Goal: Information Seeking & Learning: Find specific fact

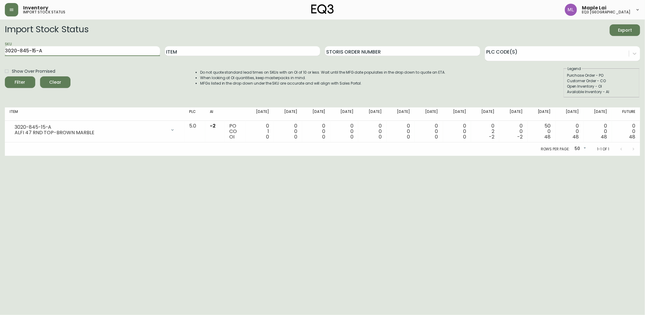
drag, startPoint x: 90, startPoint y: 52, endPoint x: 0, endPoint y: 29, distance: 92.9
click at [0, 29] on html "Inventory import stock status Maple Lai eq3 [GEOGRAPHIC_DATA] Import Stock Stat…" at bounding box center [322, 78] width 645 height 156
paste input "[PHONE_NUMBER]"
type input "[PHONE_NUMBER]"
click at [5, 76] on button "Filter" at bounding box center [20, 82] width 30 height 12
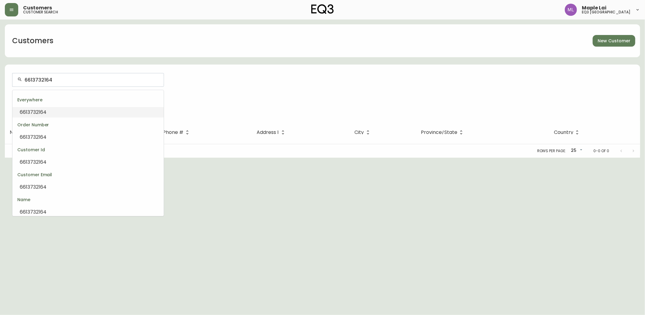
click at [108, 80] on input "6613732164" at bounding box center [92, 80] width 134 height 6
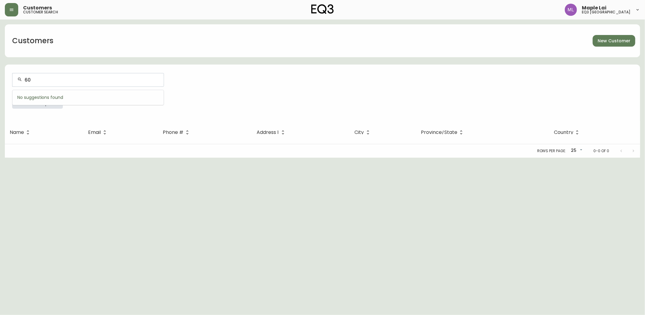
type input "604"
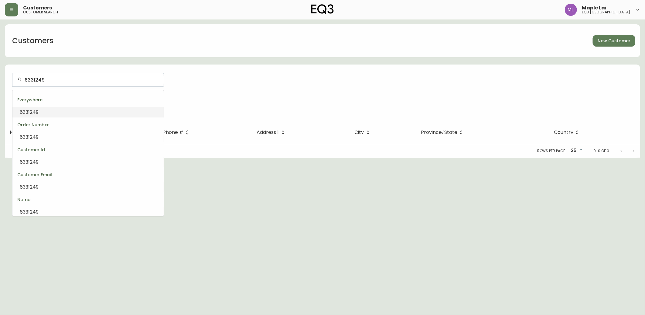
click at [26, 78] on input "6331249" at bounding box center [92, 80] width 134 height 6
click at [50, 111] on li "6046331249" at bounding box center [87, 112] width 151 height 10
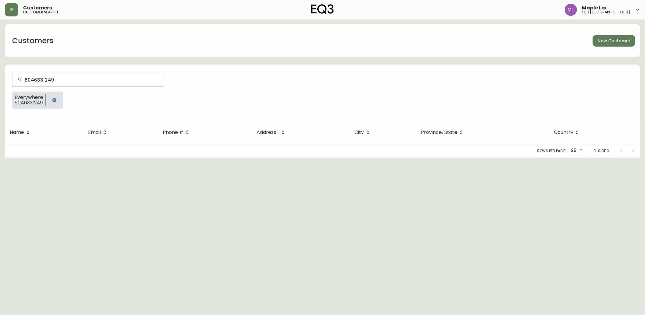
click at [56, 81] on input "6046331249" at bounding box center [92, 80] width 134 height 6
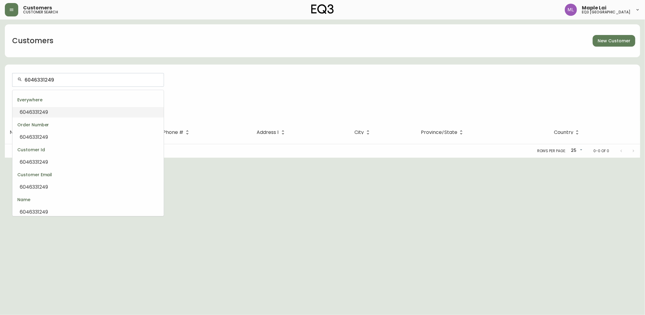
scroll to position [0, 0]
drag, startPoint x: 55, startPoint y: 81, endPoint x: -2, endPoint y: 89, distance: 57.3
click at [0, 89] on html "Customers customer search Maple Lai eq3 vancouver Customers New Customer 604633…" at bounding box center [322, 78] width 645 height 157
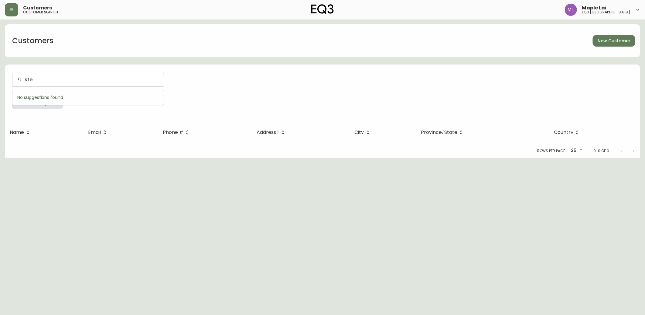
type input "stev"
type input "e"
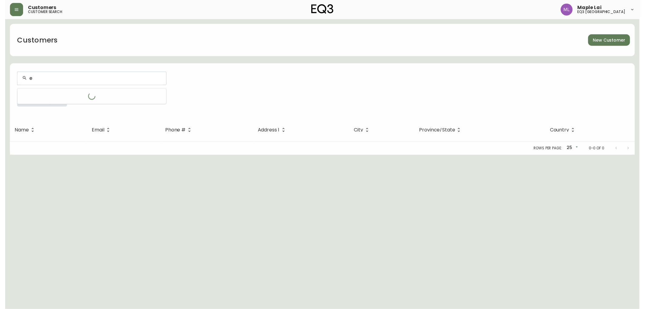
scroll to position [0, 0]
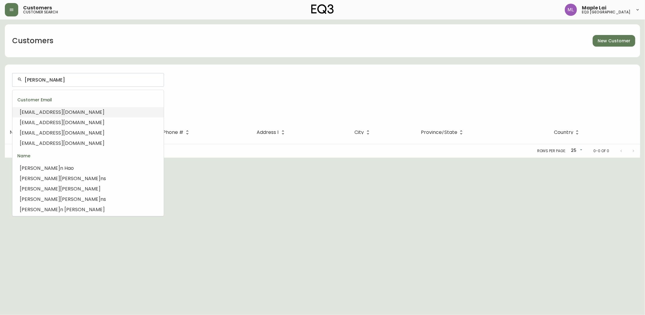
type input "adamstevengregory@gmail.com"
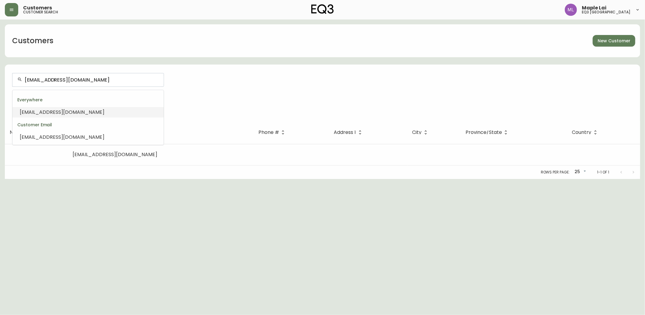
drag, startPoint x: 128, startPoint y: 80, endPoint x: -2, endPoint y: 71, distance: 130.0
click at [0, 71] on html "Customers customer search Maple Lai eq3 vancouver Customers New Customer adamst…" at bounding box center [322, 89] width 645 height 179
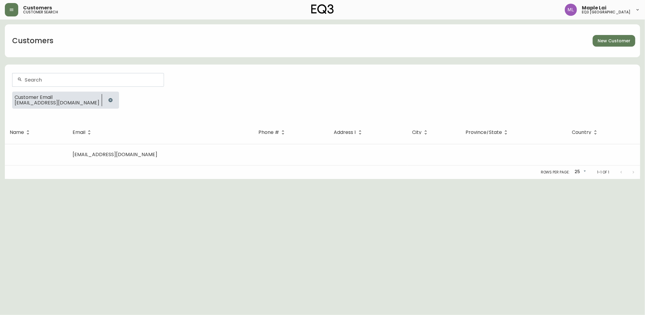
click at [42, 80] on input "text" at bounding box center [92, 80] width 134 height 6
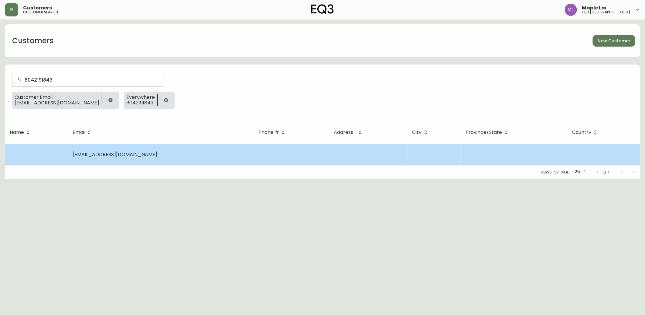
type input "6042191843"
click at [110, 145] on td "adamstevengregory@gmail.com" at bounding box center [161, 154] width 186 height 21
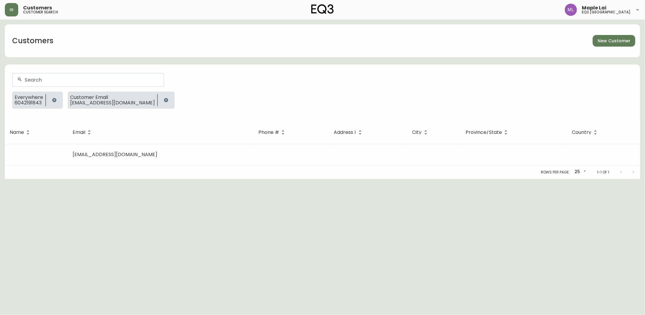
click at [164, 102] on icon "button" at bounding box center [166, 100] width 4 height 4
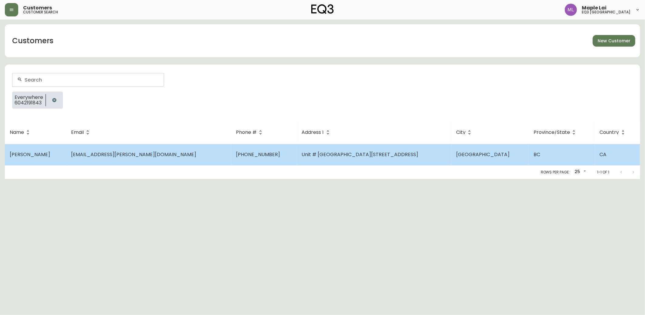
click at [92, 154] on span "lclyde@shaw.ca" at bounding box center [133, 154] width 125 height 7
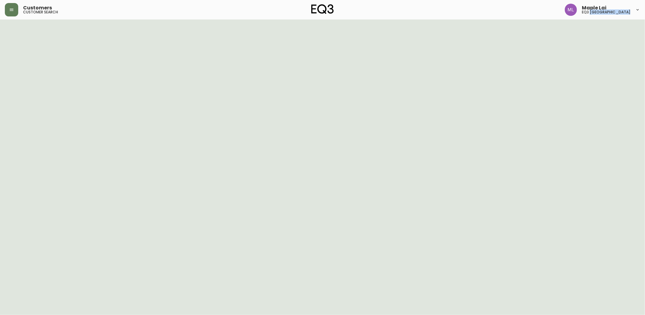
click at [92, 24] on html "Customers customer search Maple Lai eq3 vancouver" at bounding box center [322, 12] width 645 height 24
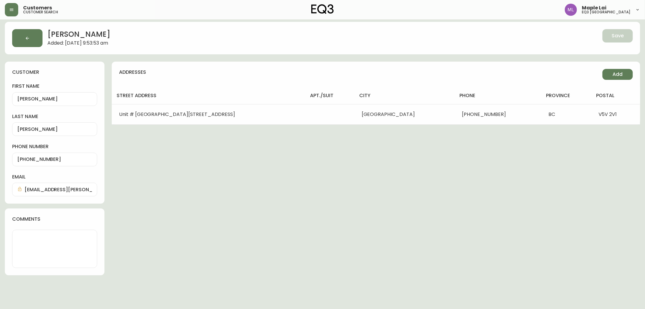
click at [172, 209] on div "Loren Clyde Added: May 13, 2022 at 9:53:53 am Save customer first name Loren la…" at bounding box center [323, 149] width 650 height 268
click at [0, 184] on html "Customers customer search Maple Lai eq3 vancouver Loren Clyde Added: May 13, 20…" at bounding box center [322, 136] width 645 height 273
